Goal: Task Accomplishment & Management: Manage account settings

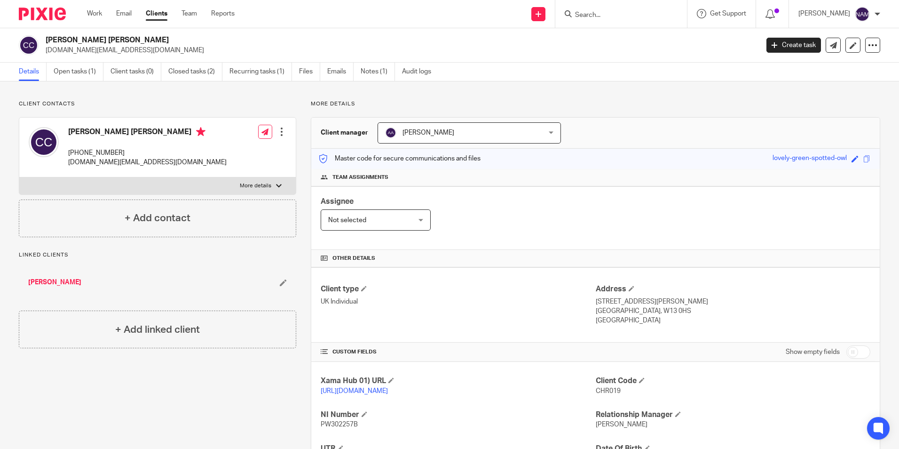
scroll to position [125, 0]
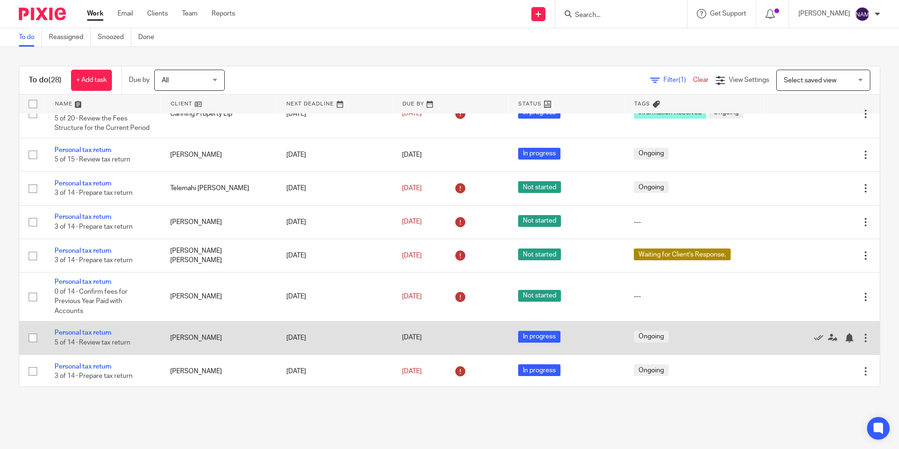
scroll to position [376, 0]
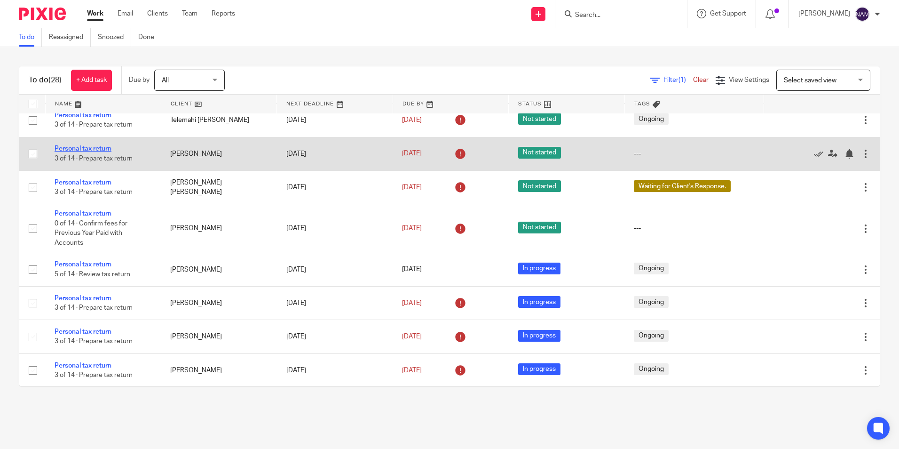
click at [103, 149] on link "Personal tax return" at bounding box center [83, 148] width 57 height 7
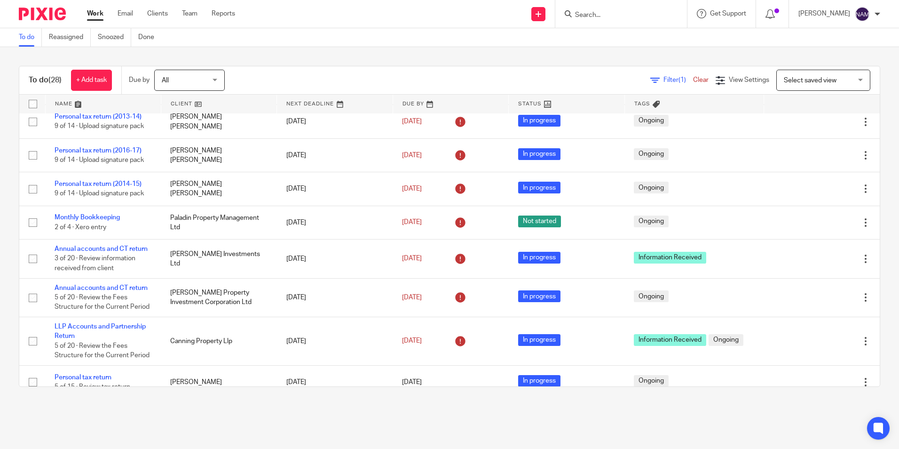
scroll to position [0, 0]
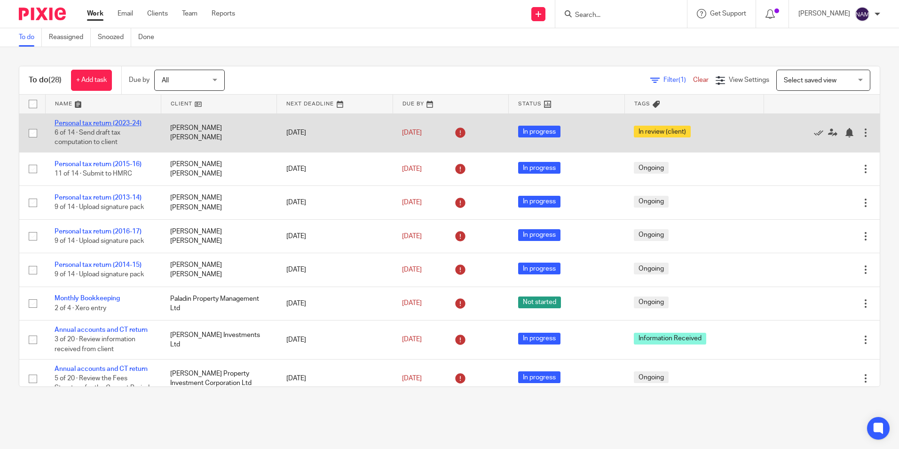
click at [123, 122] on link "Personal tax return (2023-24)" at bounding box center [98, 123] width 87 height 7
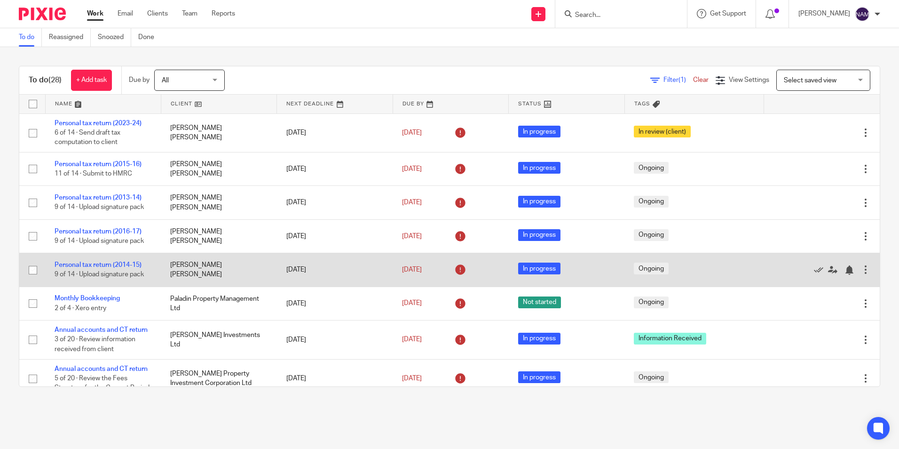
drag, startPoint x: 123, startPoint y: 264, endPoint x: 123, endPoint y: 255, distance: 9.4
click at [123, 264] on link "Personal tax return (2014-15)" at bounding box center [98, 264] width 87 height 7
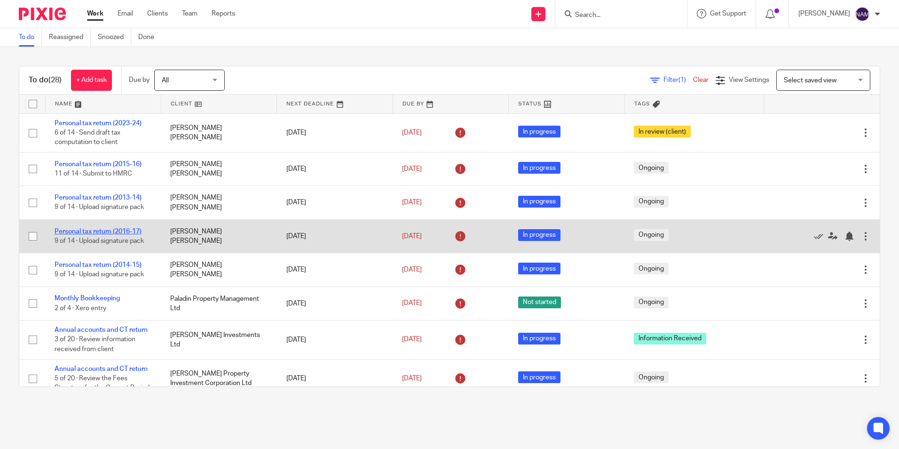
click at [125, 232] on link "Personal tax return (2016-17)" at bounding box center [98, 231] width 87 height 7
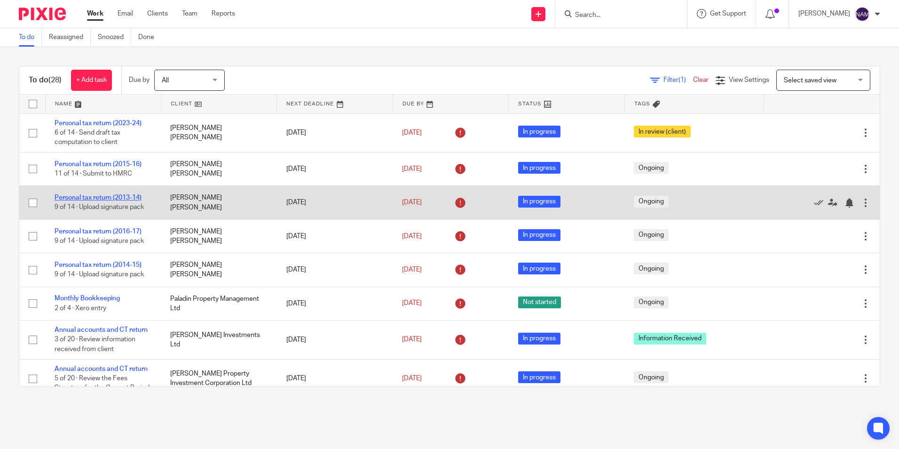
click at [124, 196] on link "Personal tax return (2013-14)" at bounding box center [98, 197] width 87 height 7
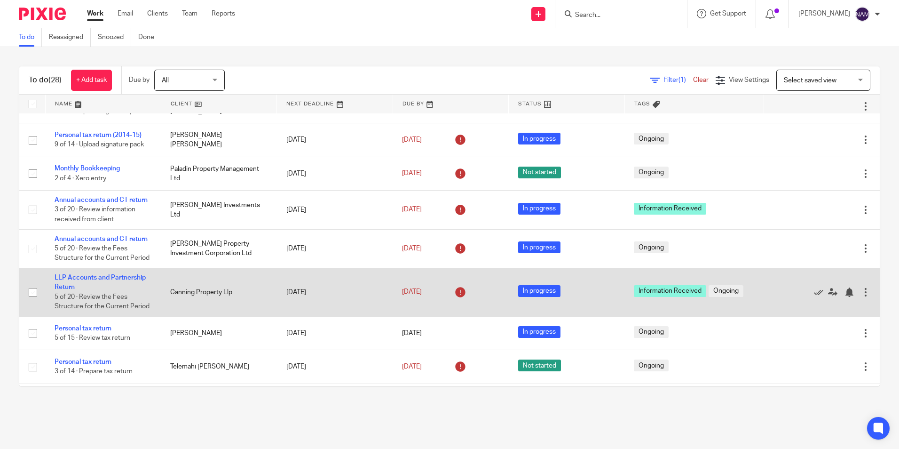
scroll to position [141, 0]
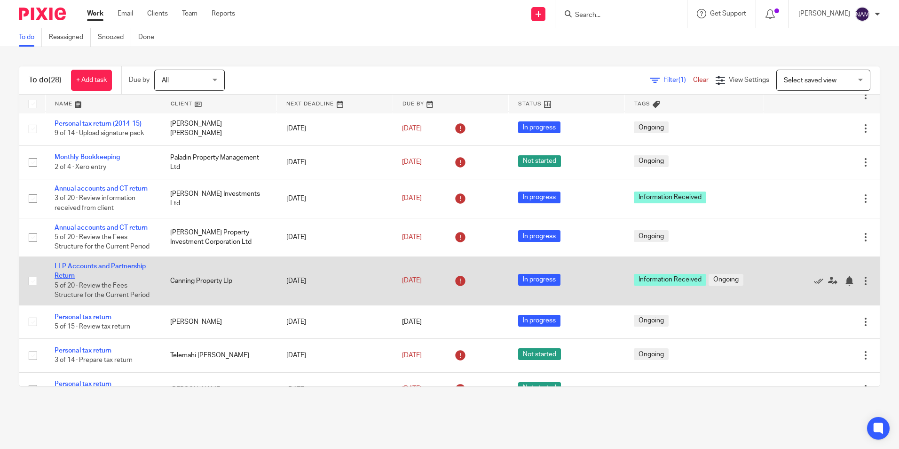
click at [107, 264] on link "LLP Accounts and Partnership Return" at bounding box center [100, 271] width 91 height 16
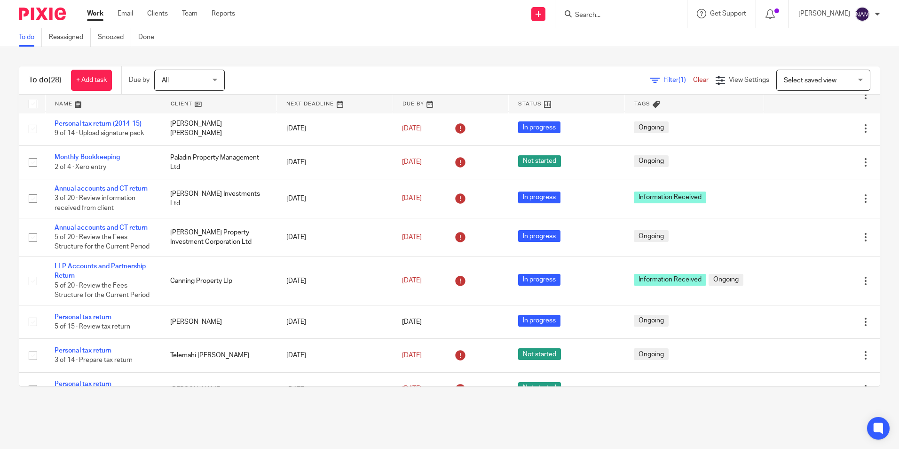
click at [385, 54] on div "To do (28) + Add task Due by All All Today Tomorrow This week Next week This mo…" at bounding box center [449, 226] width 899 height 358
click at [321, 56] on div "To do (28) + Add task Due by All All Today Tomorrow This week Next week This mo…" at bounding box center [449, 226] width 899 height 358
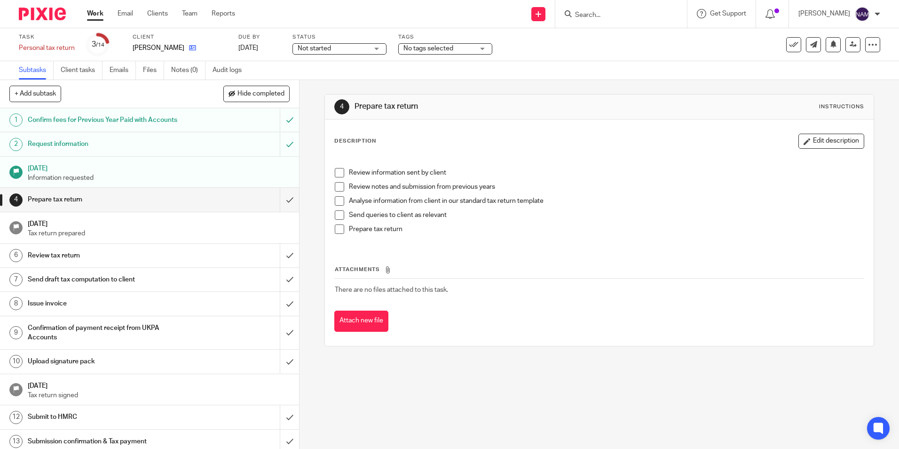
click at [184, 51] on link at bounding box center [190, 47] width 12 height 9
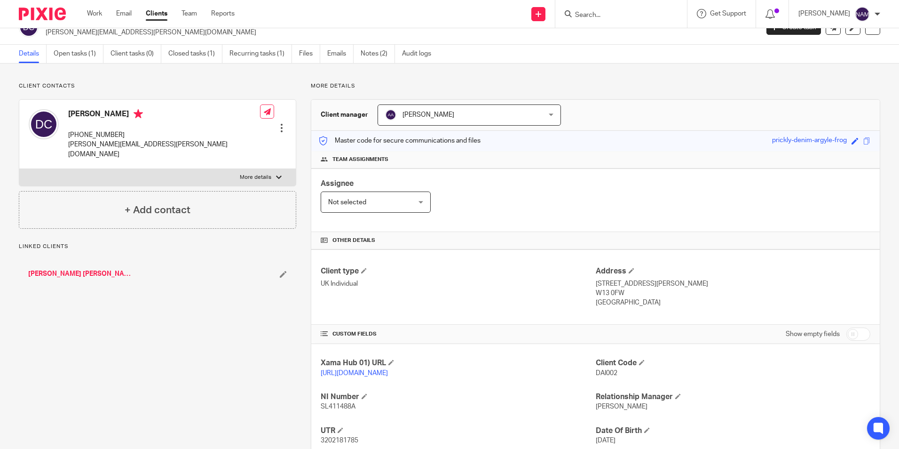
scroll to position [47, 0]
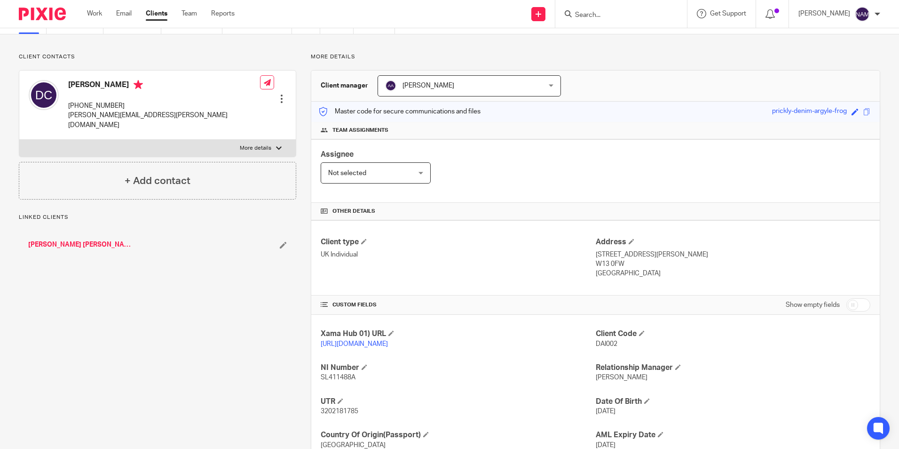
click at [332, 414] on span "3202181785" at bounding box center [340, 411] width 38 height 7
copy span "3202181785"
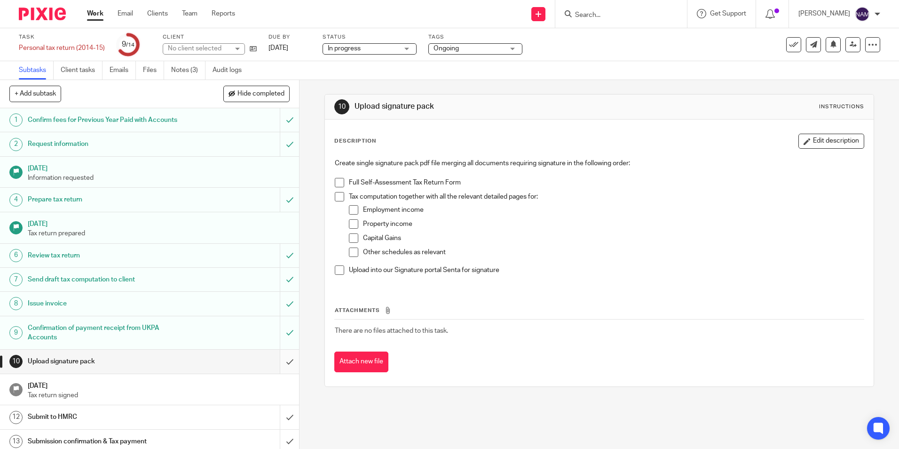
scroll to position [29, 0]
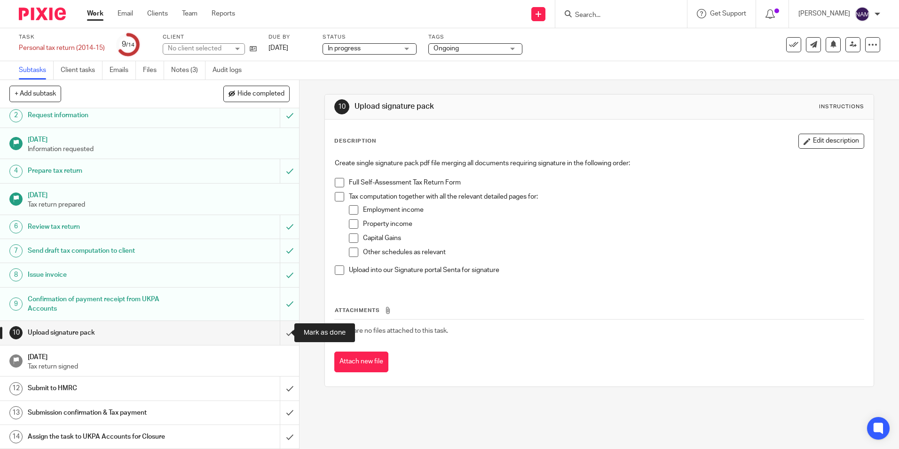
drag, startPoint x: 280, startPoint y: 332, endPoint x: 234, endPoint y: 41, distance: 294.7
click at [280, 332] on input "submit" at bounding box center [149, 333] width 299 height 24
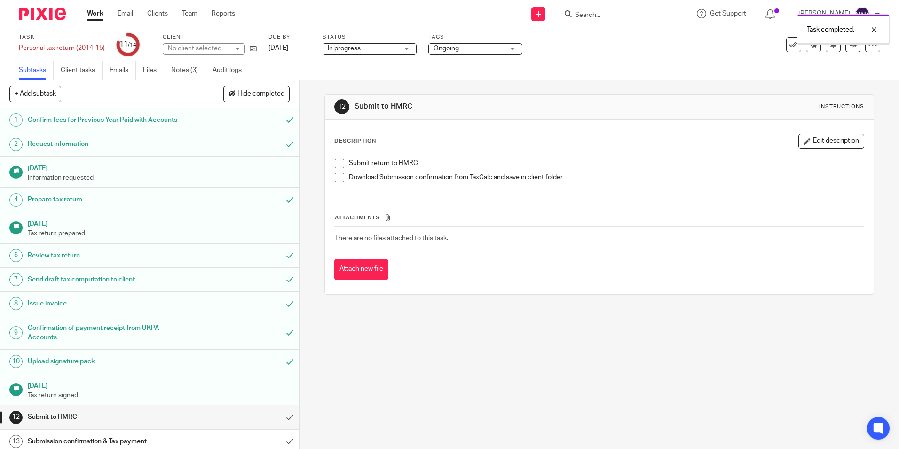
click at [499, 395] on div "12 Submit to HMRC Instructions Description Edit description Submit return to HM…" at bounding box center [600, 264] width 600 height 369
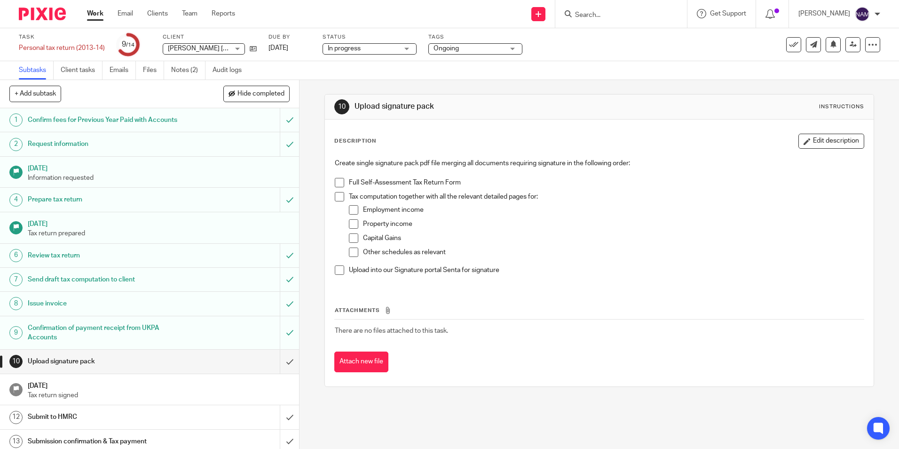
click at [342, 182] on li "Full Self-Assessment Tax Return Form" at bounding box center [599, 185] width 529 height 14
click at [338, 187] on span at bounding box center [339, 182] width 9 height 9
click at [337, 197] on span at bounding box center [339, 196] width 9 height 9
click at [349, 208] on span at bounding box center [353, 209] width 9 height 9
click at [353, 226] on span at bounding box center [353, 223] width 9 height 9
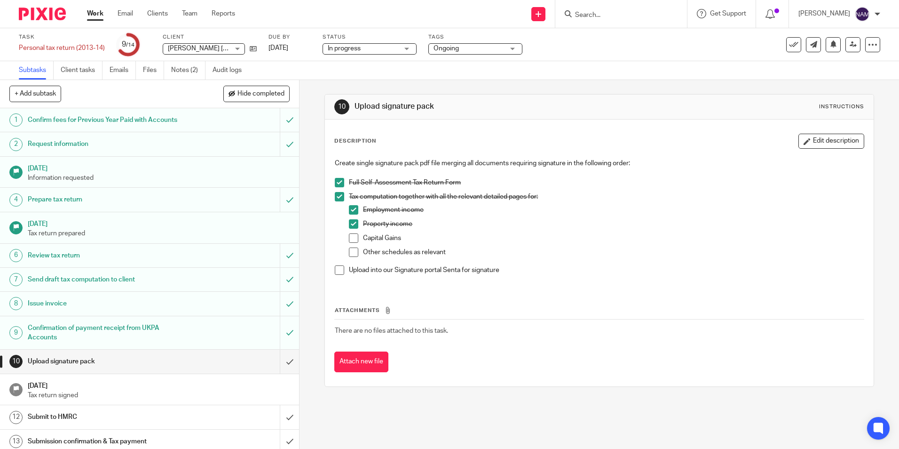
click at [351, 239] on span at bounding box center [353, 237] width 9 height 9
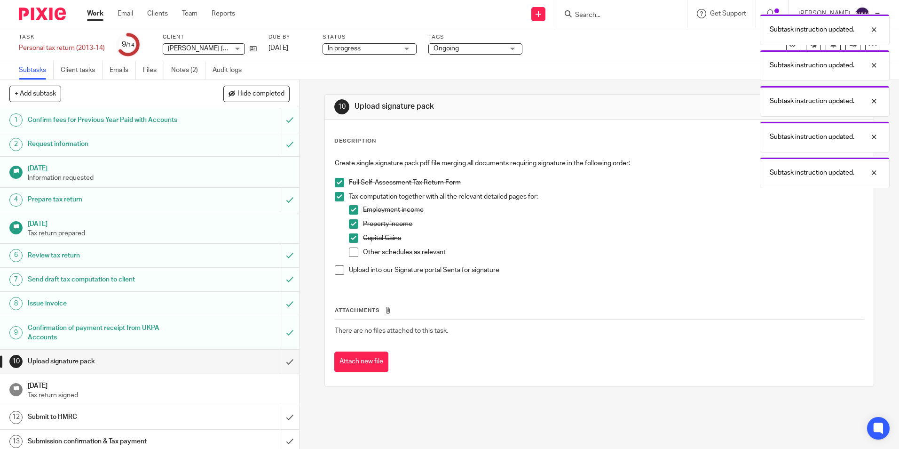
click at [350, 253] on span at bounding box center [353, 251] width 9 height 9
click at [337, 270] on span at bounding box center [339, 269] width 9 height 9
click at [276, 363] on input "submit" at bounding box center [149, 361] width 299 height 24
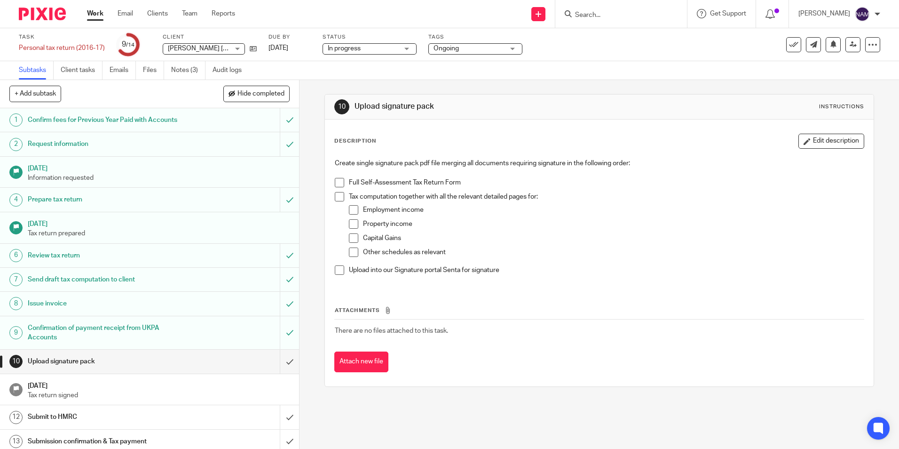
click at [339, 184] on span at bounding box center [339, 182] width 9 height 9
click at [338, 199] on span at bounding box center [339, 196] width 9 height 9
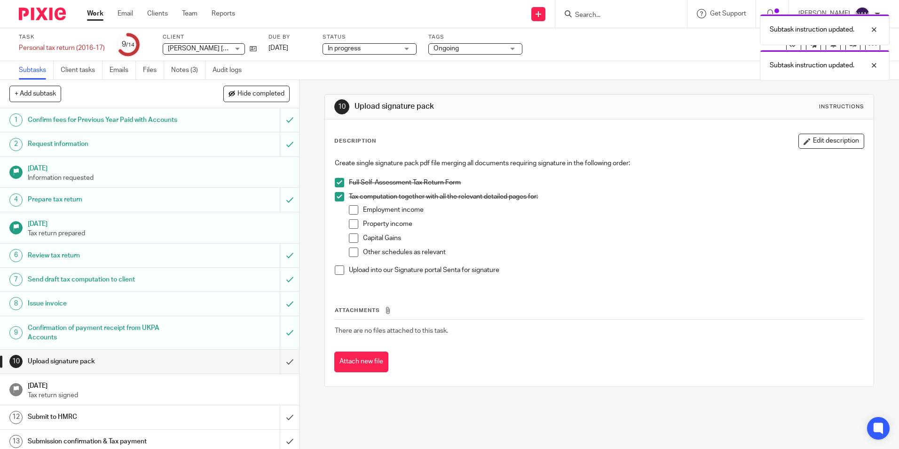
click at [338, 267] on span at bounding box center [339, 269] width 9 height 9
click at [354, 209] on span at bounding box center [353, 209] width 9 height 9
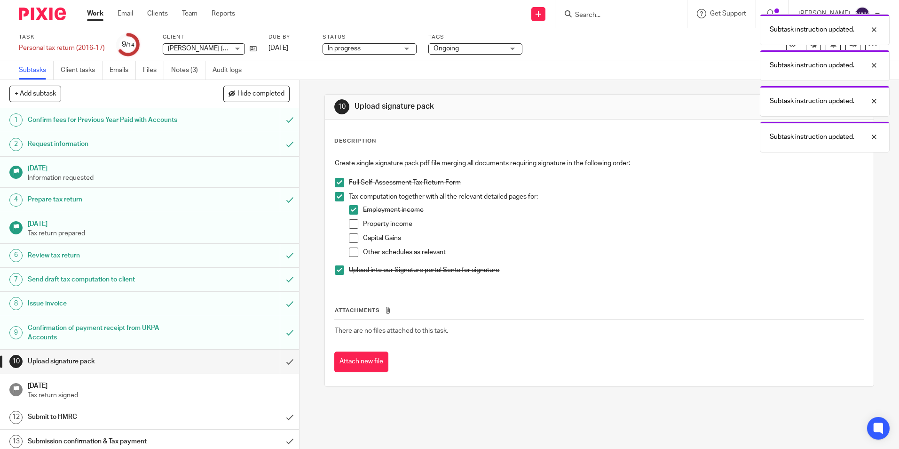
click at [351, 223] on span at bounding box center [353, 223] width 9 height 9
click at [351, 236] on span at bounding box center [353, 237] width 9 height 9
click at [351, 251] on span at bounding box center [353, 251] width 9 height 9
click at [286, 366] on input "submit" at bounding box center [149, 361] width 299 height 24
